Goal: Information Seeking & Learning: Learn about a topic

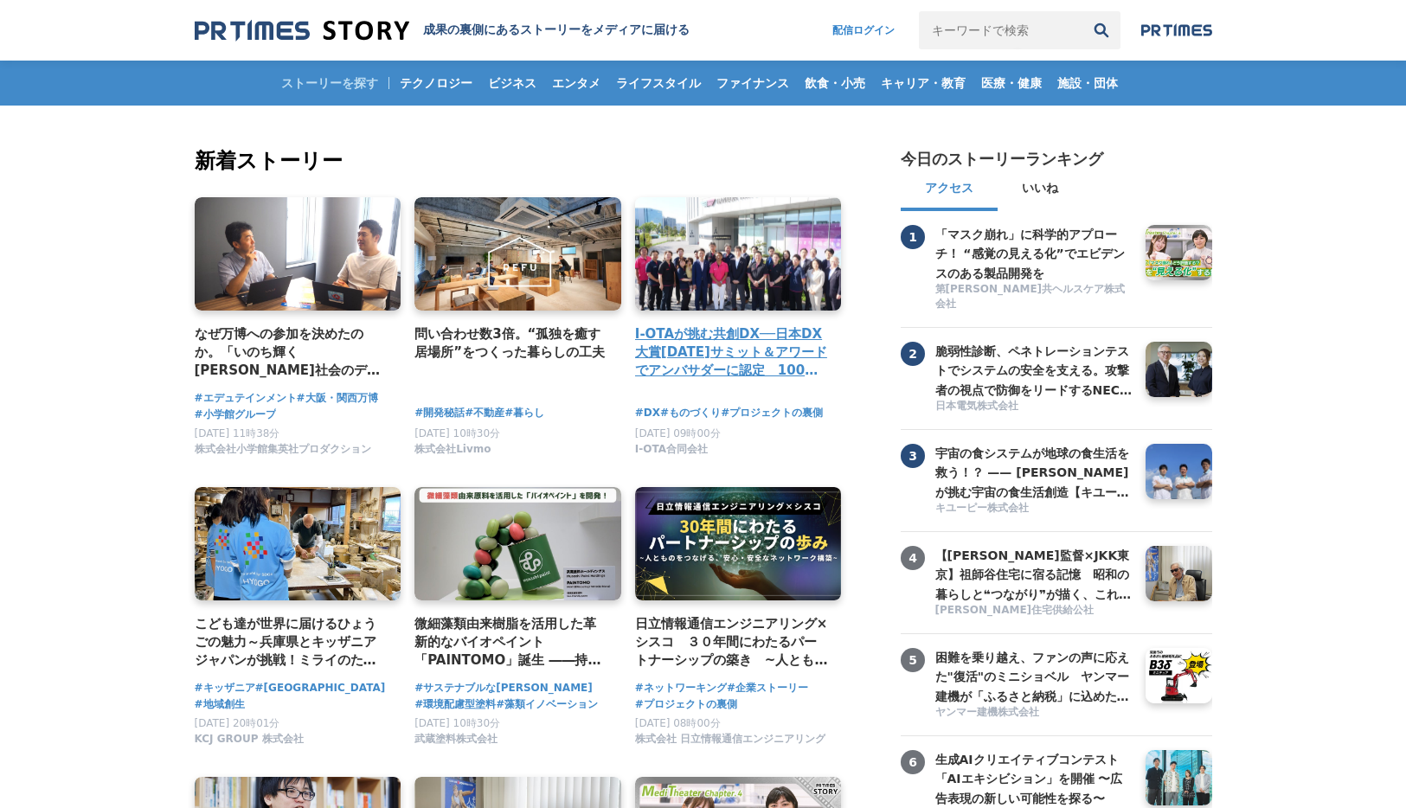
click at [672, 232] on link at bounding box center [738, 254] width 217 height 119
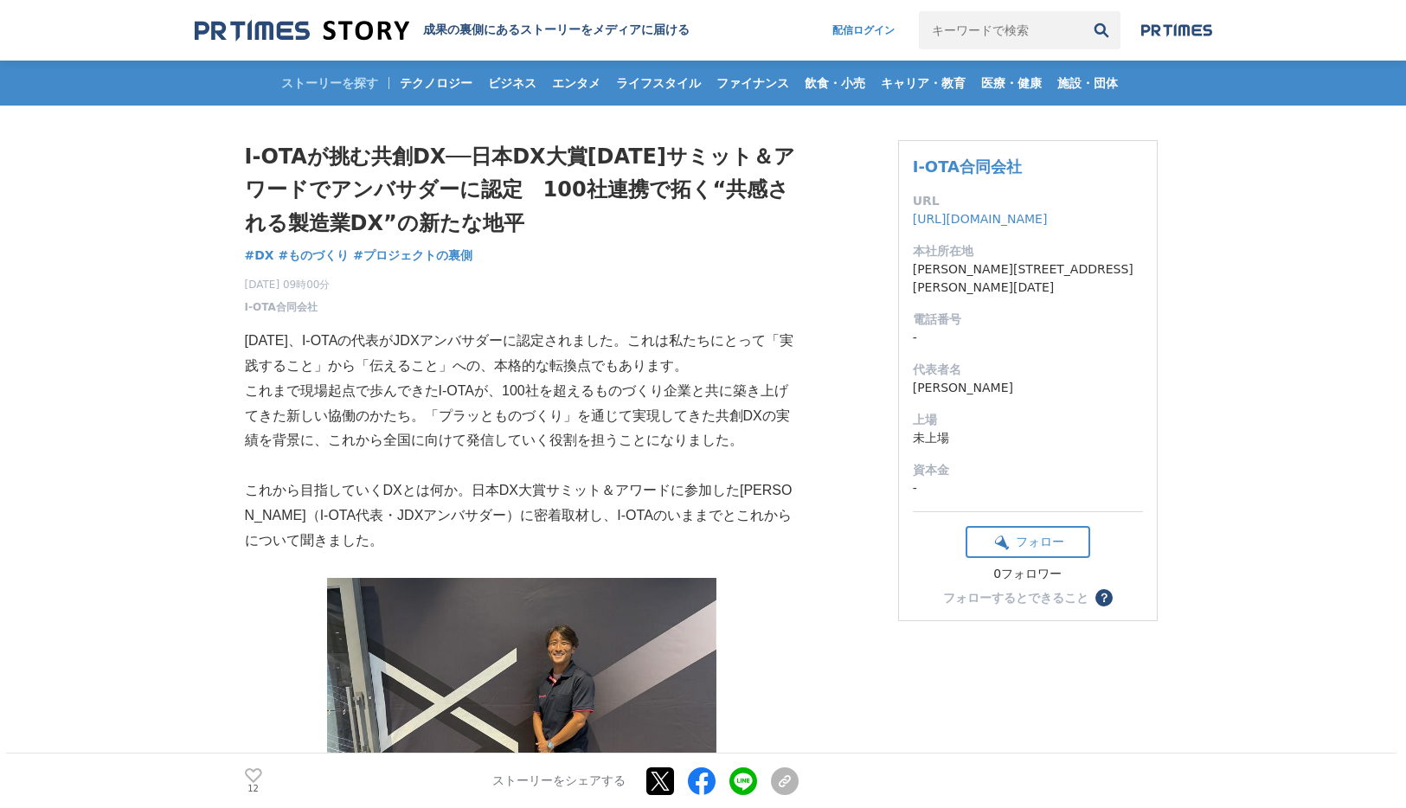
click at [1035, 39] on input "キーワードで検索" at bounding box center [1000, 30] width 163 height 38
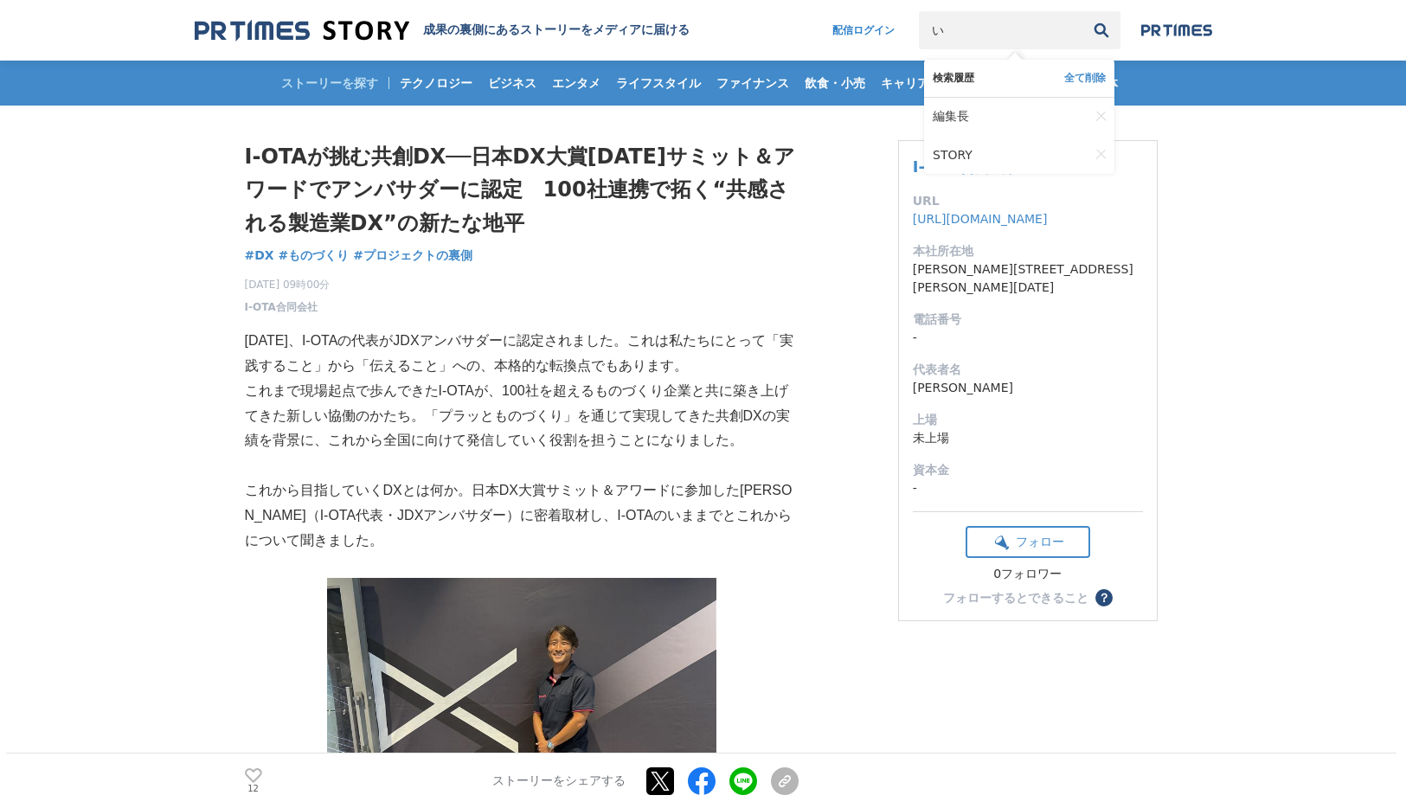
type input "い"
click at [971, 28] on input "い" at bounding box center [1000, 30] width 163 height 38
type input "ぷ"
type input "プロジェクト事例"
click at [1082, 11] on button "検索" at bounding box center [1101, 30] width 38 height 38
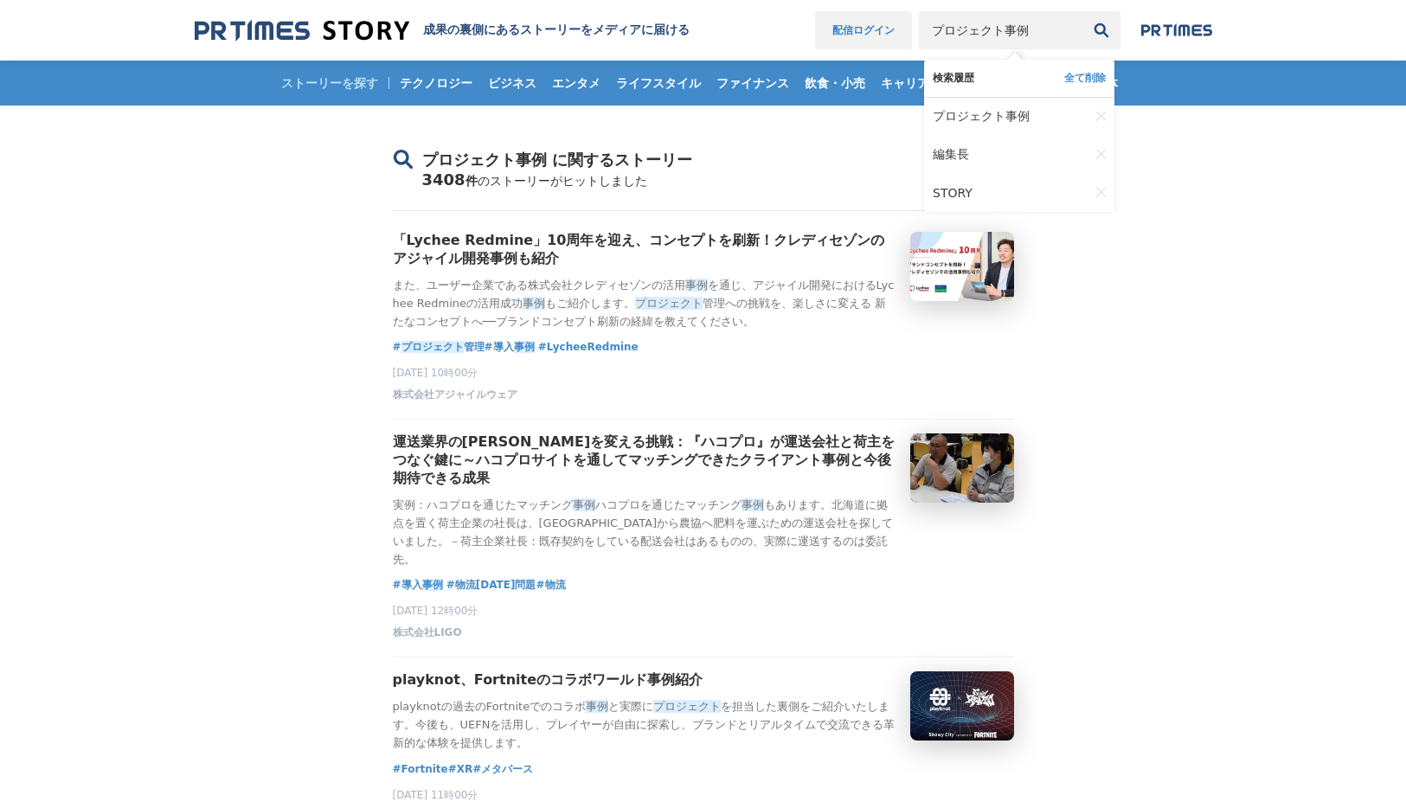
drag, startPoint x: 1061, startPoint y: 27, endPoint x: 882, endPoint y: 16, distance: 179.4
click at [889, 26] on nav "配信ログイン プロジェクト事例 検索履歴 全て削除 プロジェクト事例 編集長 STORY" at bounding box center [1013, 30] width 397 height 38
type input "クライアント プレイジェクト"
click at [1082, 11] on button "検索" at bounding box center [1101, 30] width 38 height 38
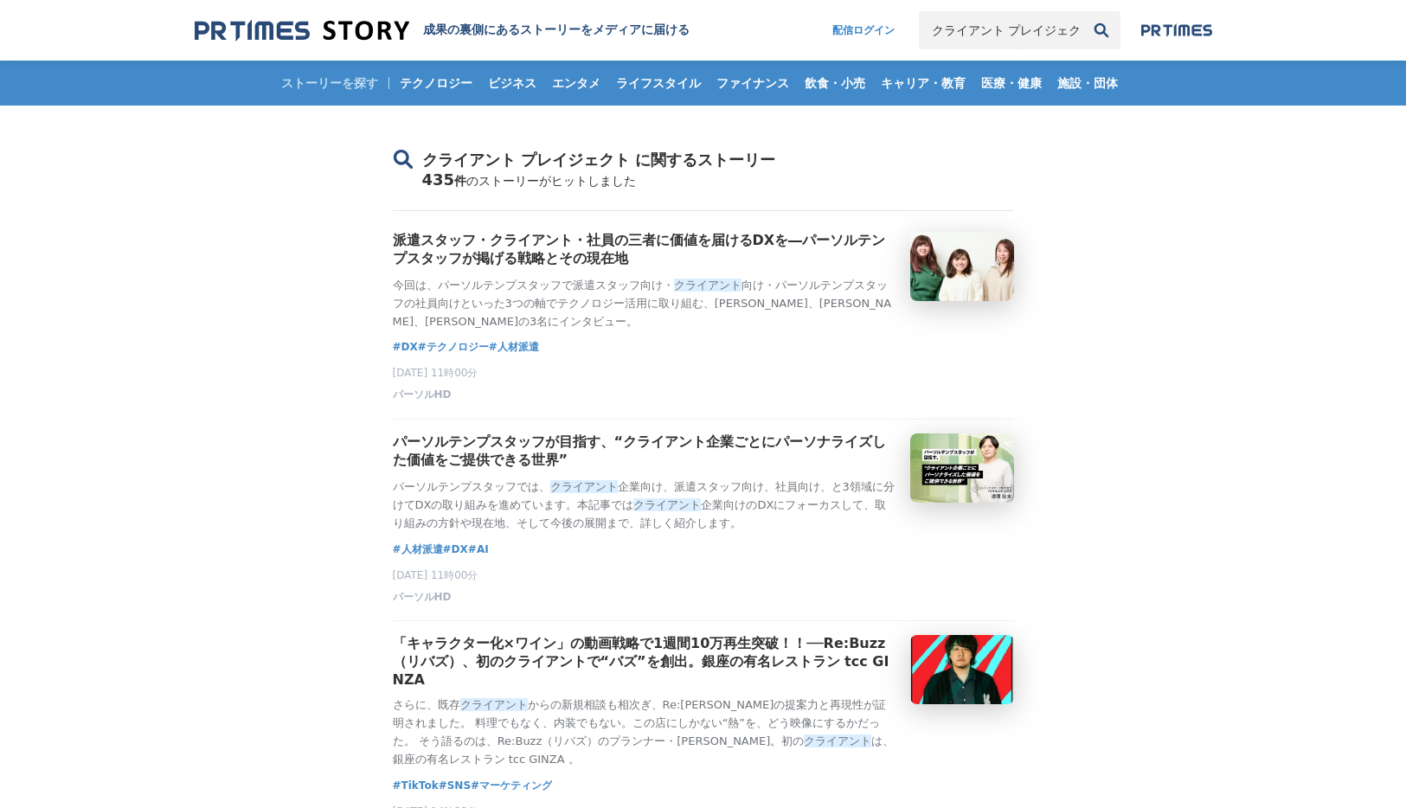
click at [1073, 27] on input "クライアント プレイジェクト" at bounding box center [1000, 30] width 163 height 38
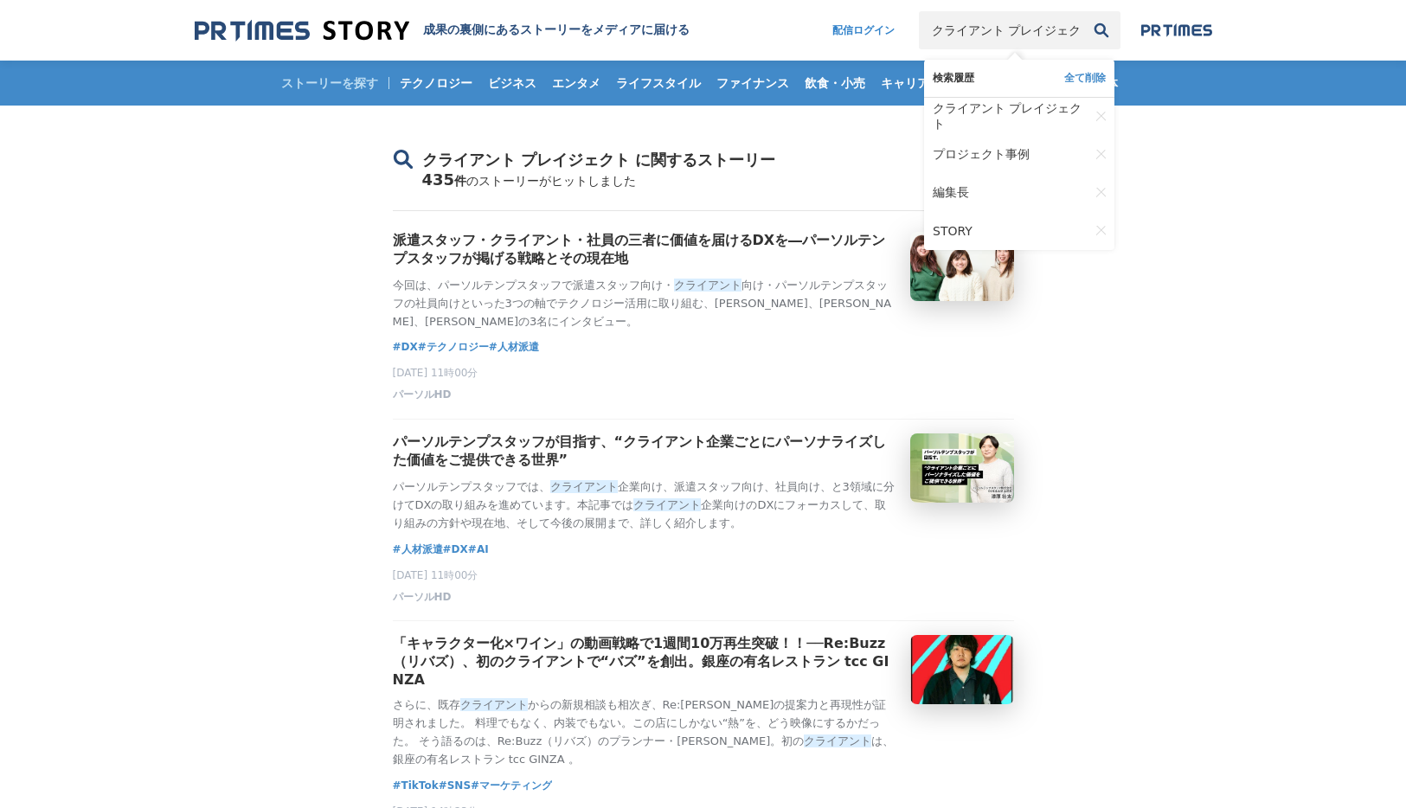
click at [1077, 31] on input "クライアント プレイジェクト" at bounding box center [1000, 30] width 163 height 38
type input "クライアント プロジェクト"
click at [1082, 11] on button "検索" at bounding box center [1101, 30] width 38 height 38
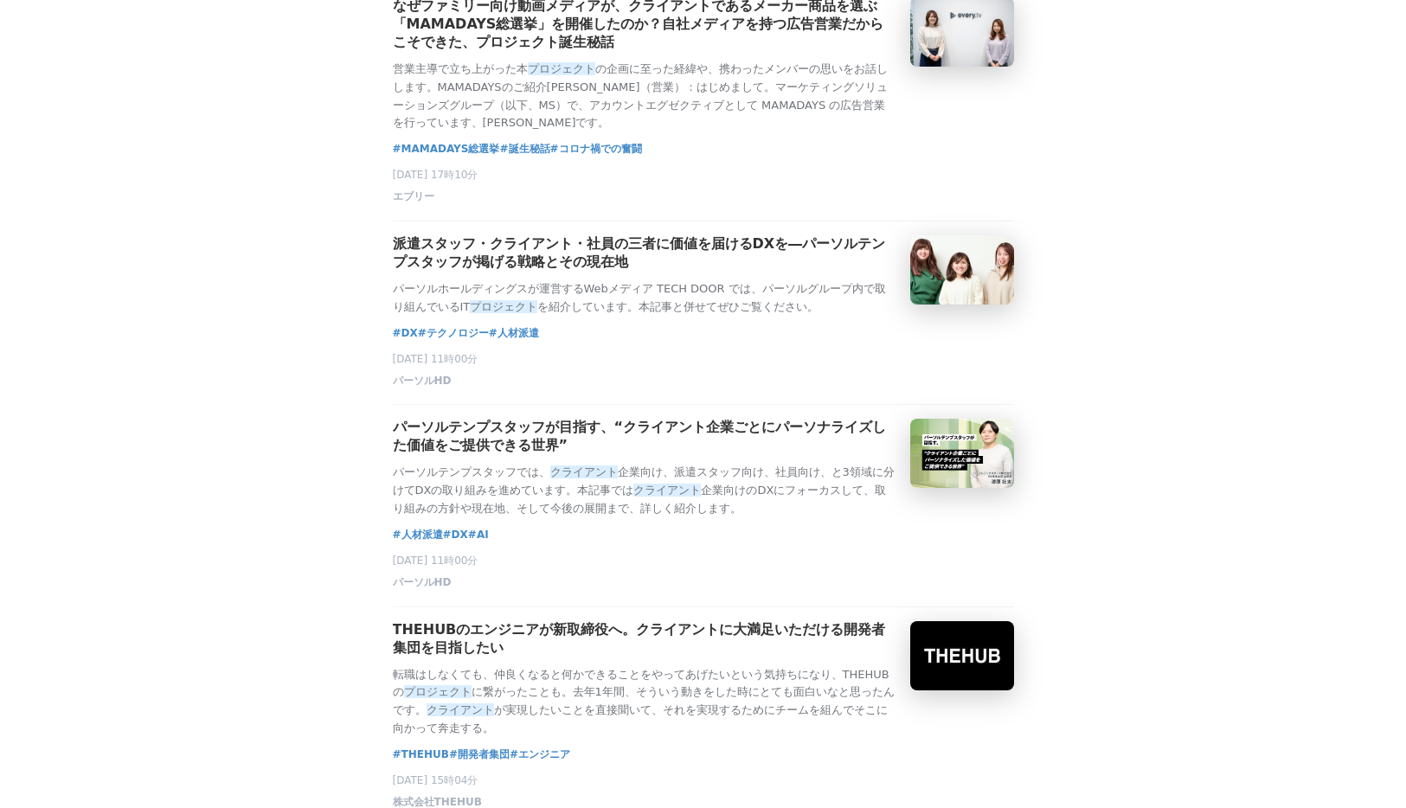
scroll to position [235, 0]
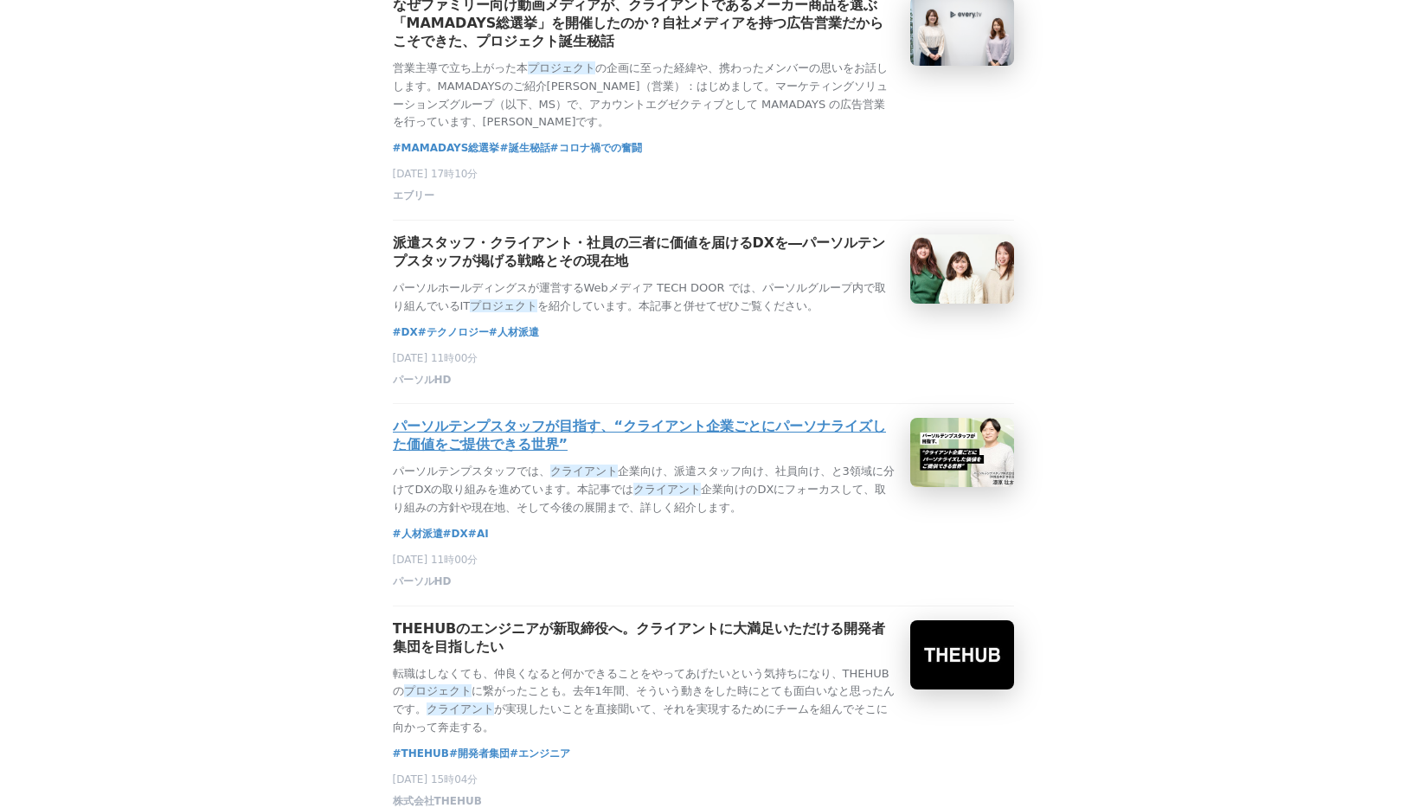
click at [959, 458] on div at bounding box center [961, 452] width 109 height 73
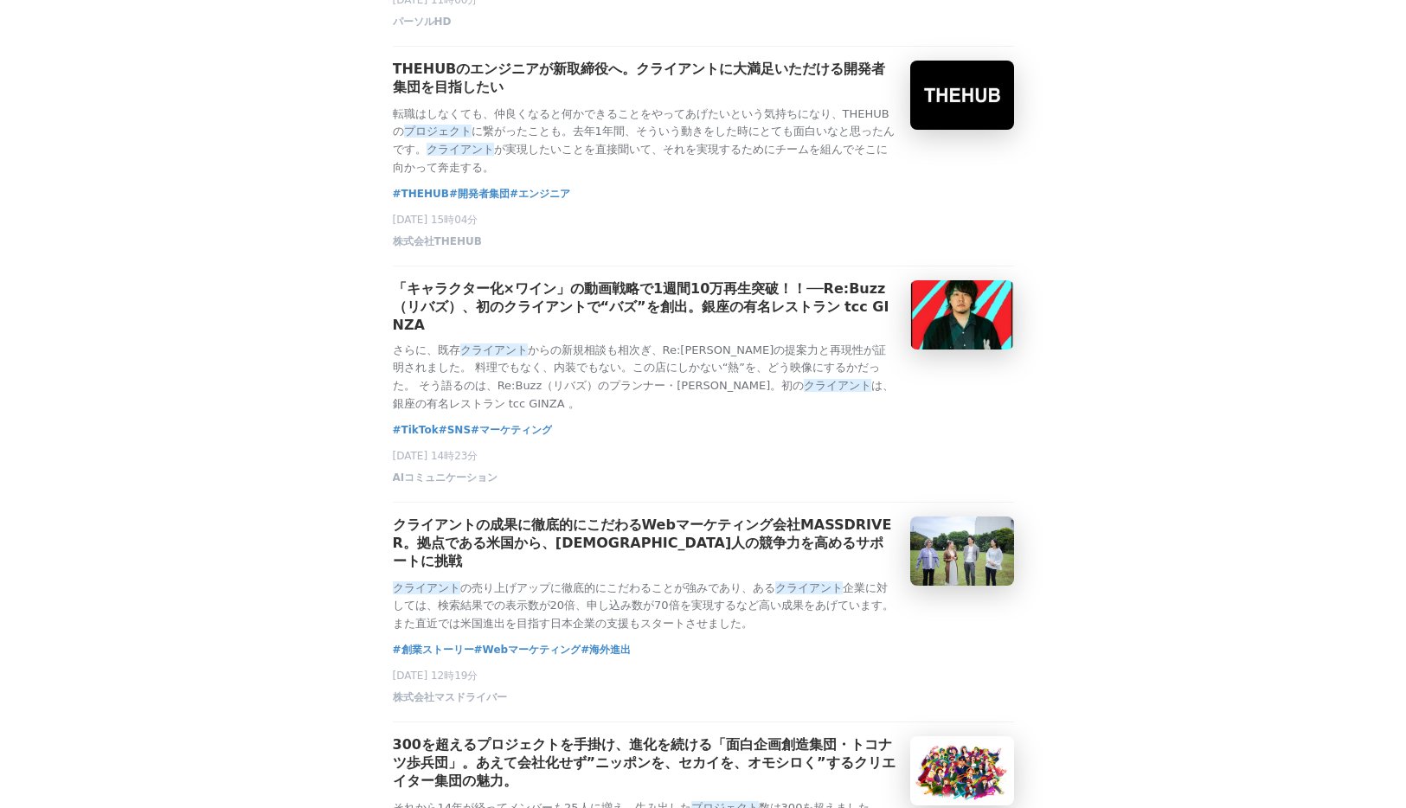
scroll to position [1143, 0]
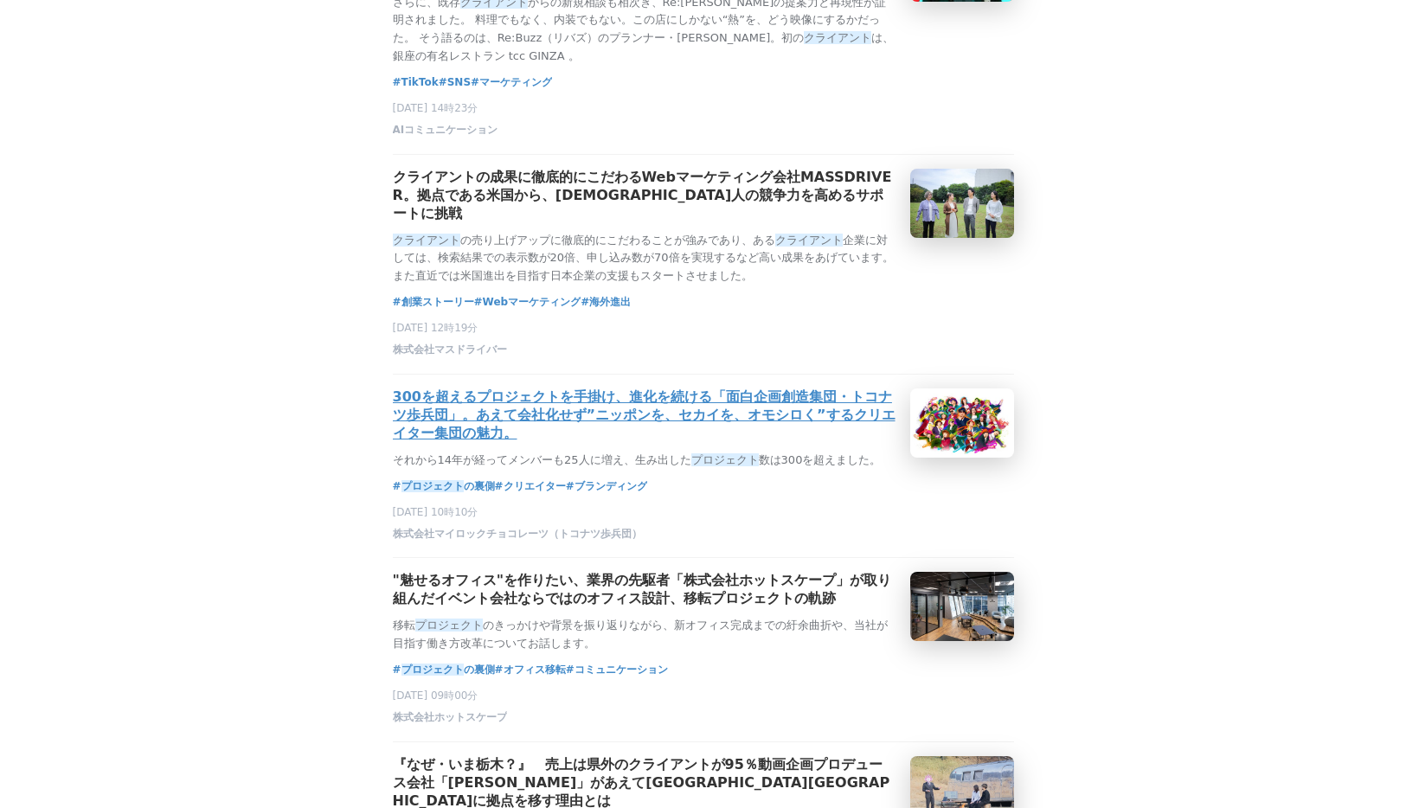
click at [963, 459] on div at bounding box center [961, 423] width 109 height 73
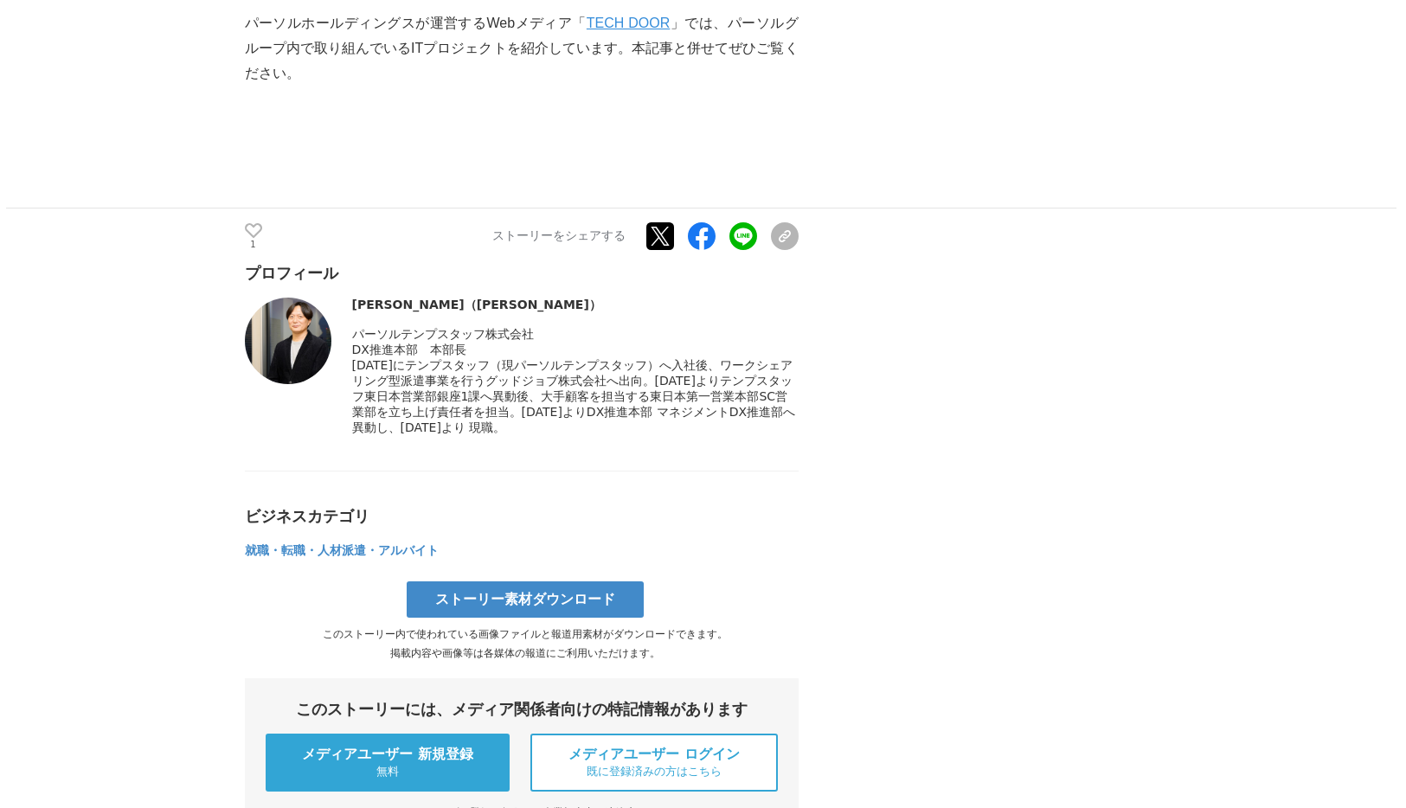
scroll to position [5485, 0]
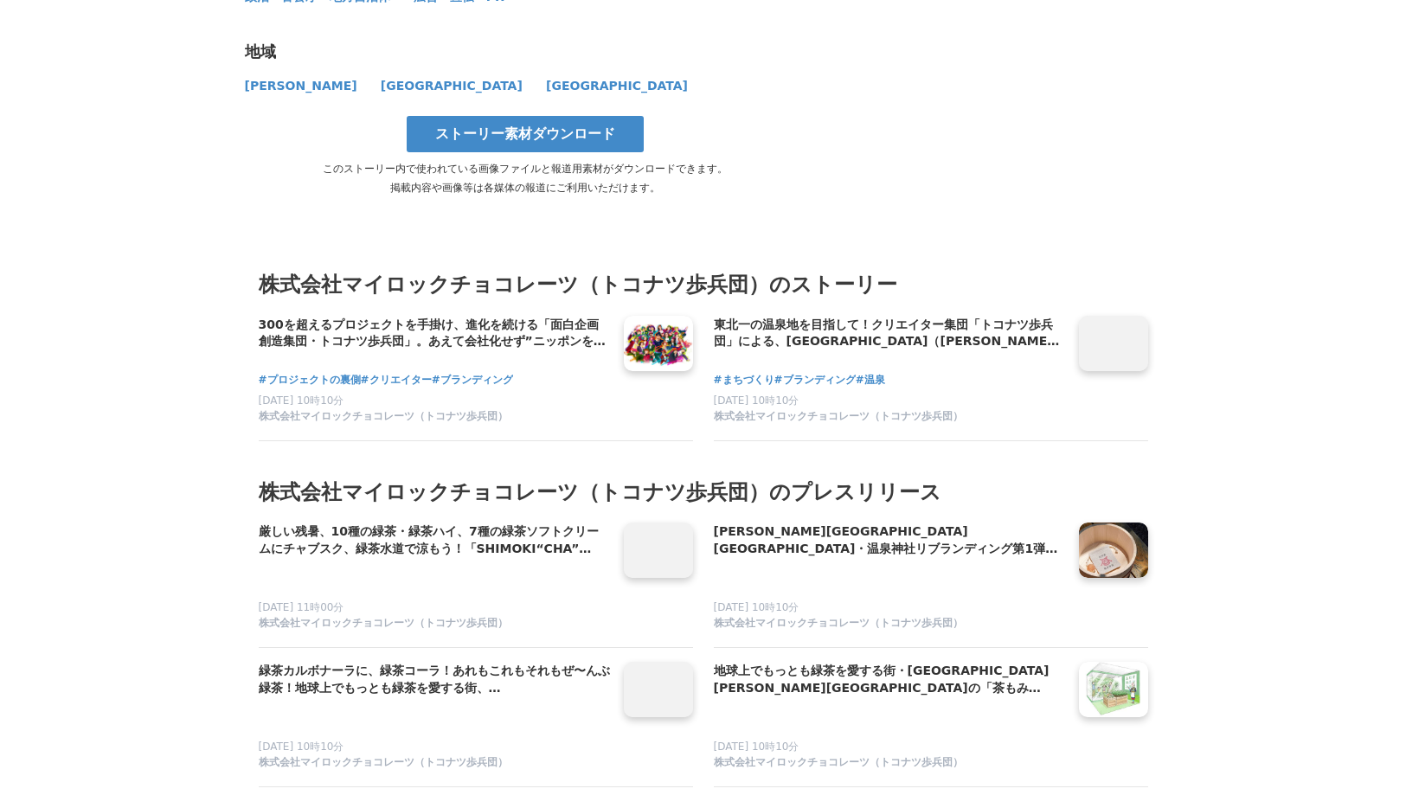
scroll to position [14992, 0]
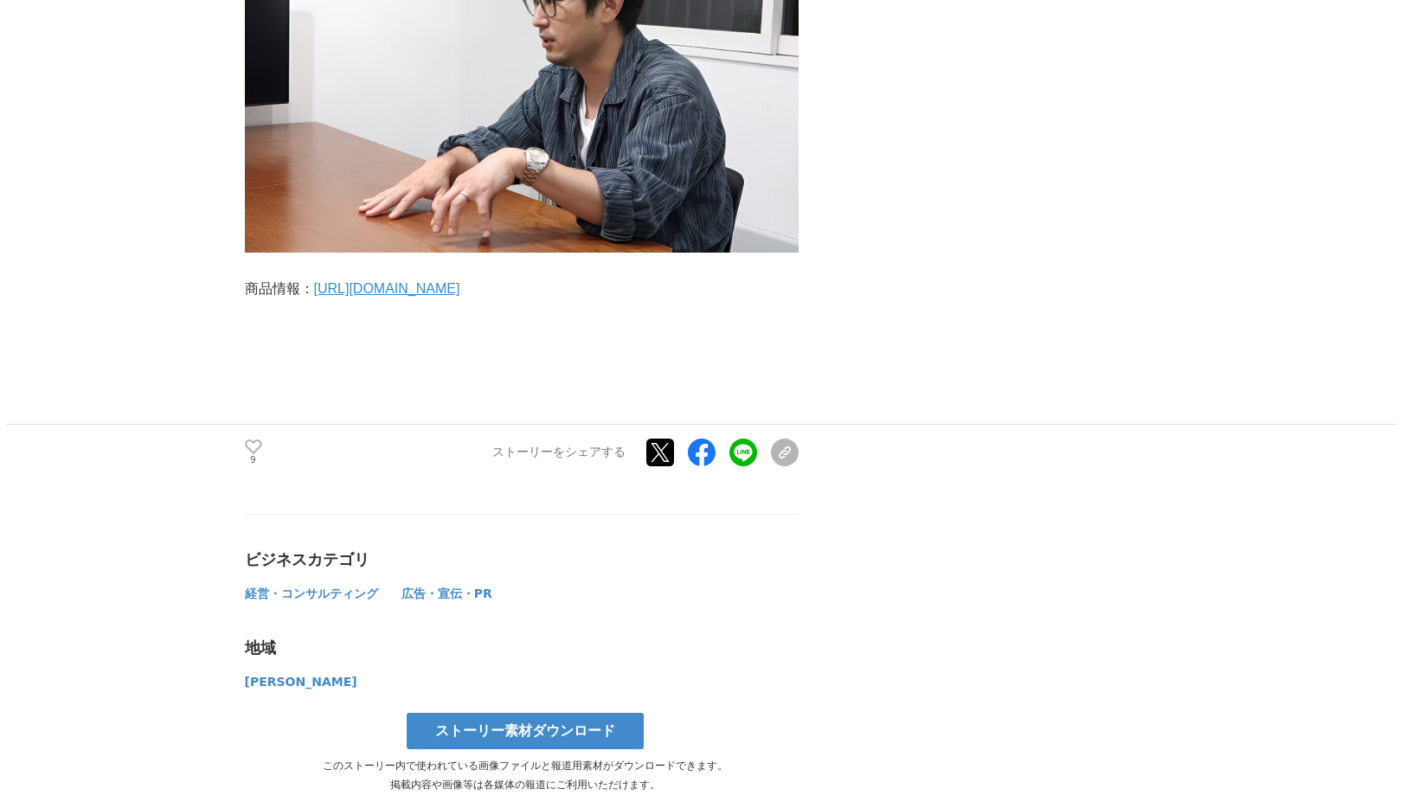
scroll to position [7358, 0]
